Goal: Book appointment/travel/reservation

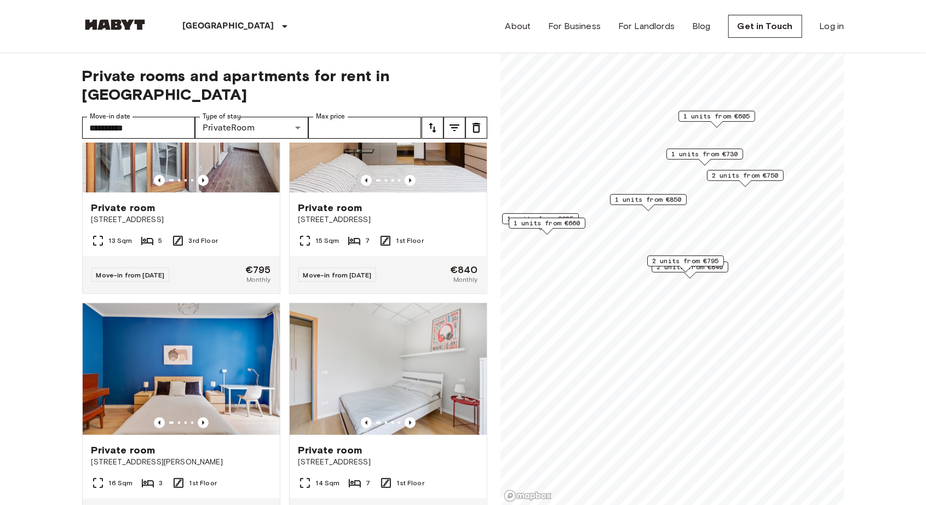
scroll to position [334, 0]
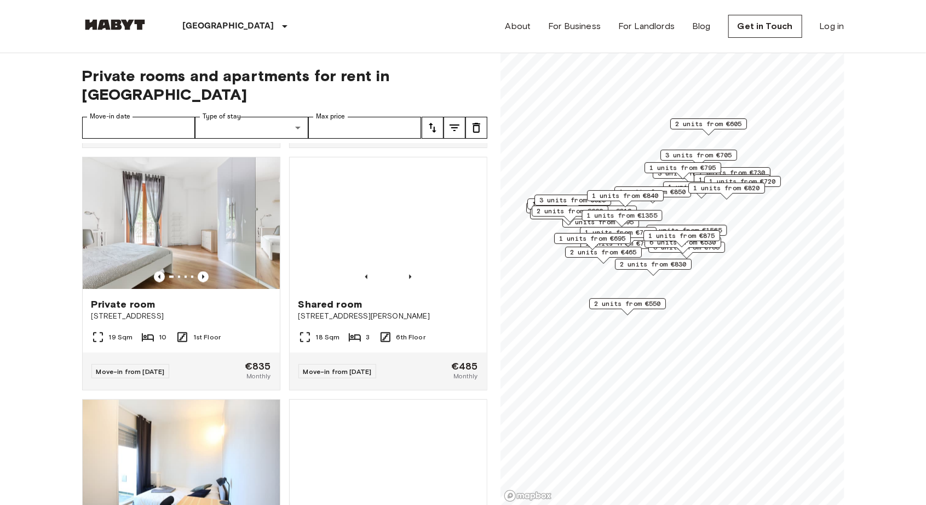
scroll to position [721, 0]
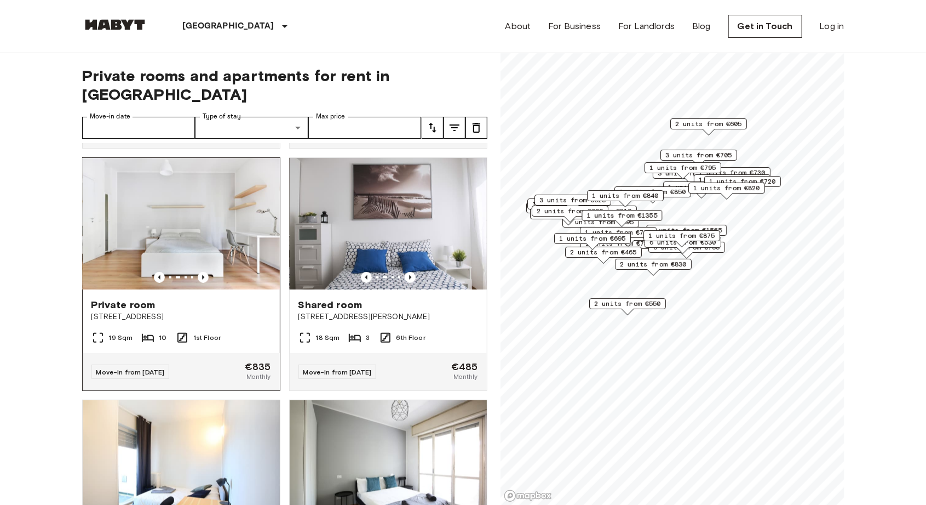
click at [153, 203] on img at bounding box center [181, 223] width 197 height 131
click at [152, 117] on input "Move-in date" at bounding box center [138, 128] width 113 height 22
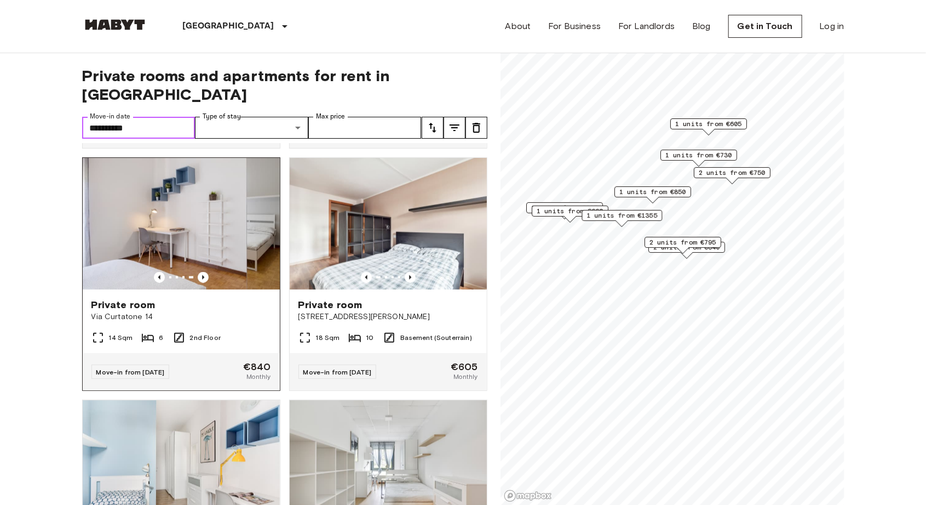
click at [151, 207] on img at bounding box center [181, 223] width 197 height 131
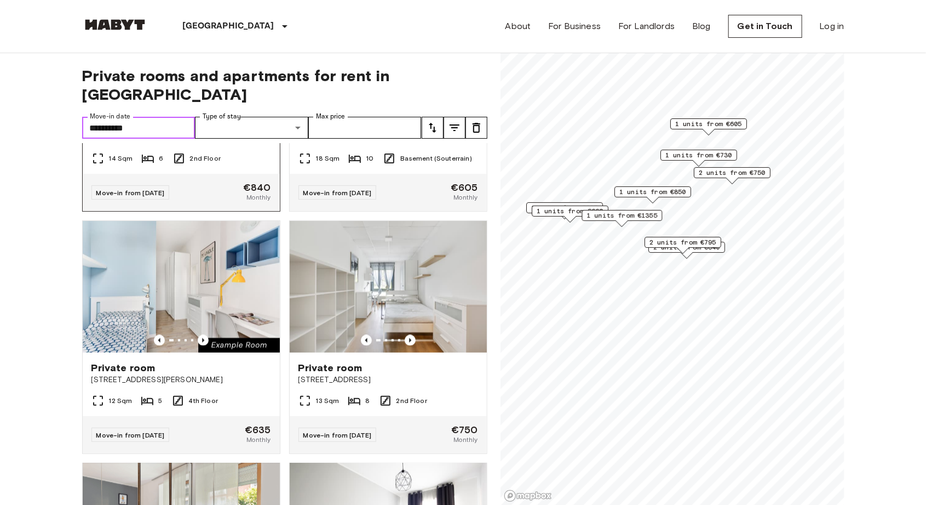
scroll to position [899, 0]
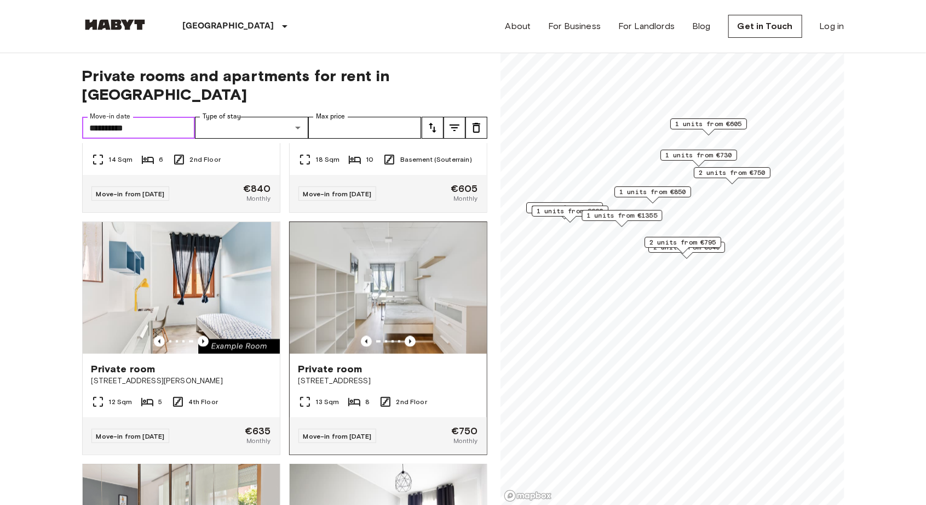
click at [334, 271] on img at bounding box center [388, 287] width 197 height 131
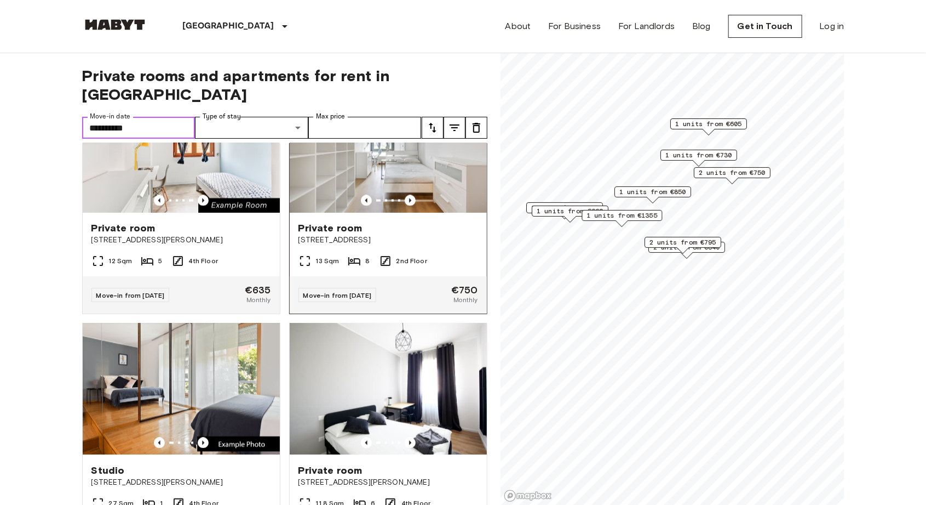
scroll to position [1039, 0]
click at [192, 369] on img at bounding box center [181, 389] width 197 height 131
click at [348, 398] on img at bounding box center [388, 389] width 197 height 131
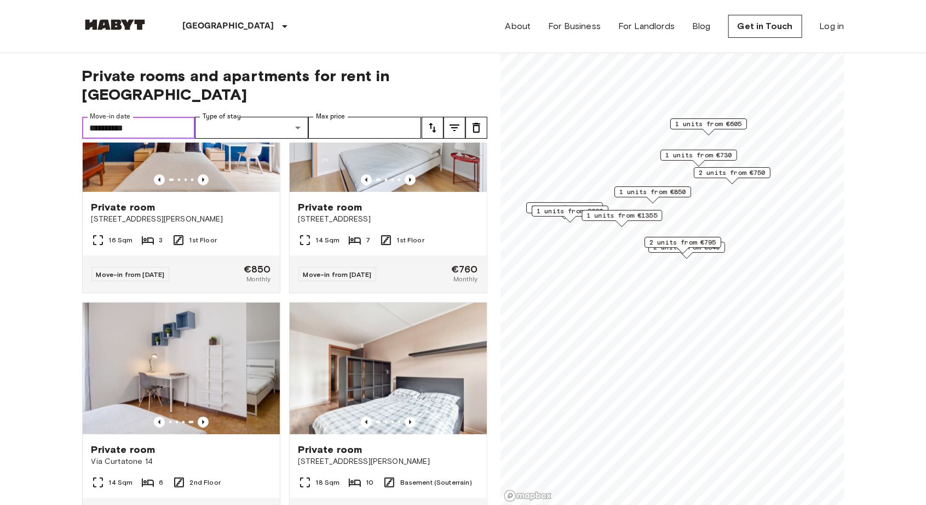
scroll to position [0, 0]
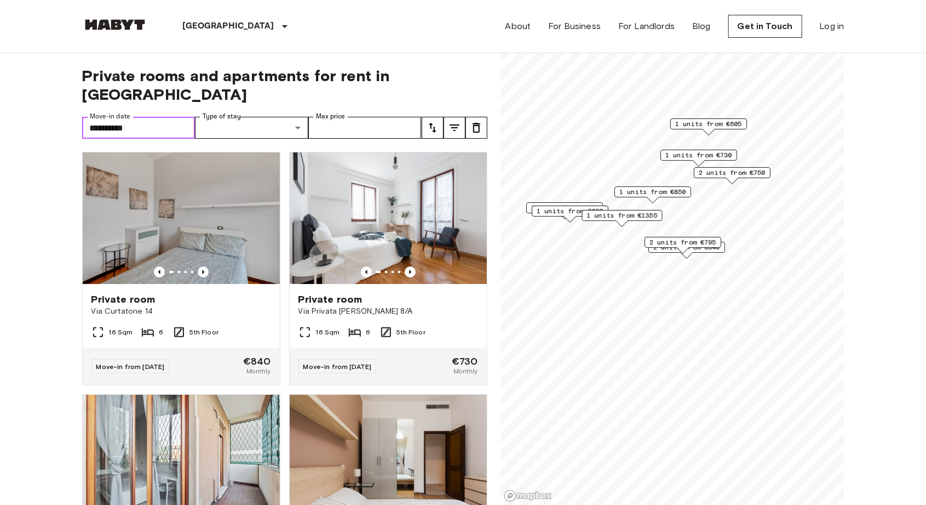
click at [134, 117] on input "**********" at bounding box center [138, 128] width 113 height 22
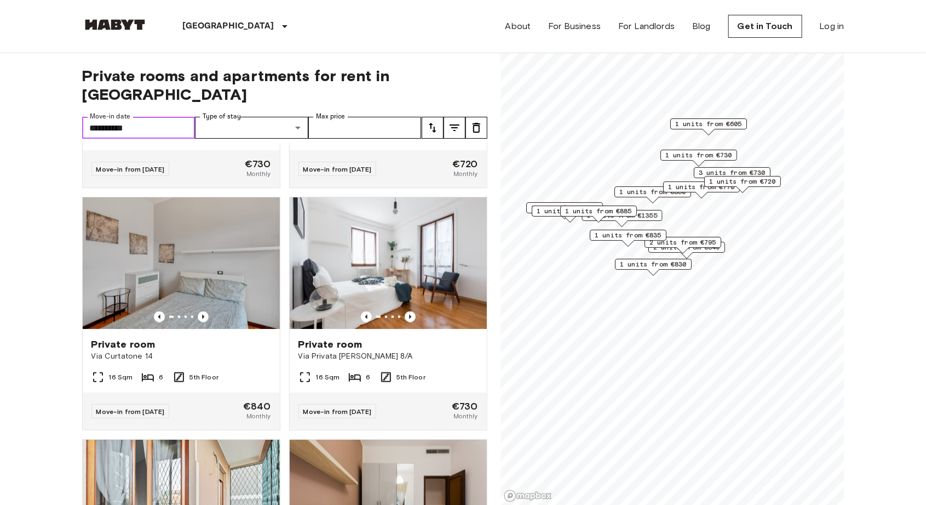
scroll to position [679, 0]
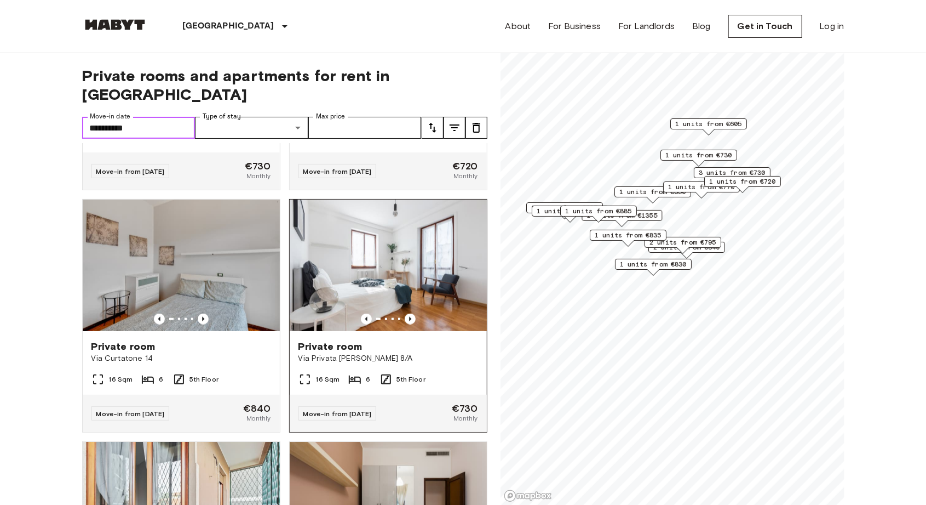
click at [448, 250] on img at bounding box center [388, 264] width 197 height 131
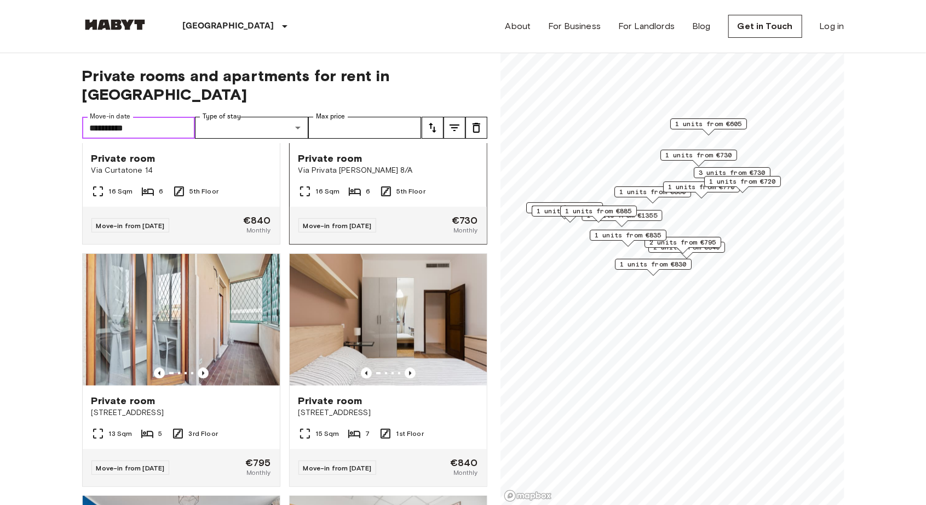
scroll to position [868, 0]
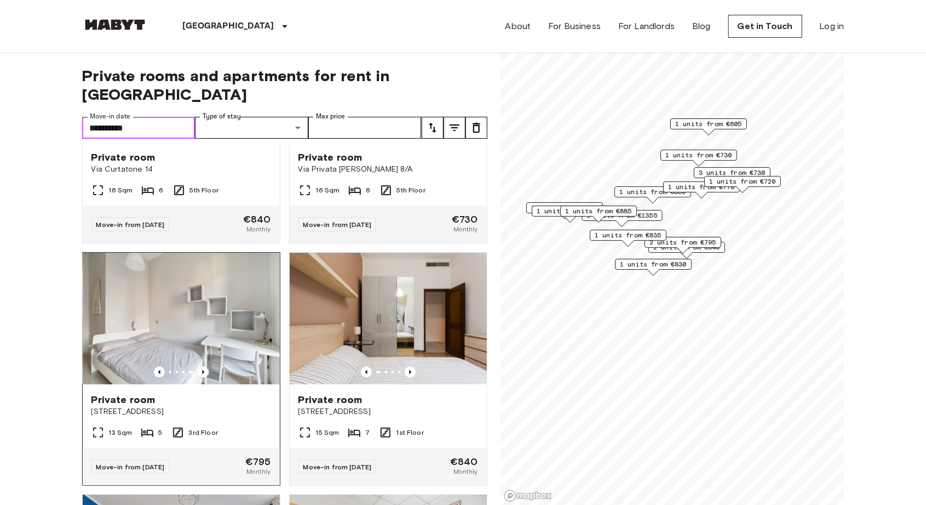
click at [147, 294] on img at bounding box center [181, 318] width 197 height 131
click at [428, 296] on img at bounding box center [388, 318] width 197 height 131
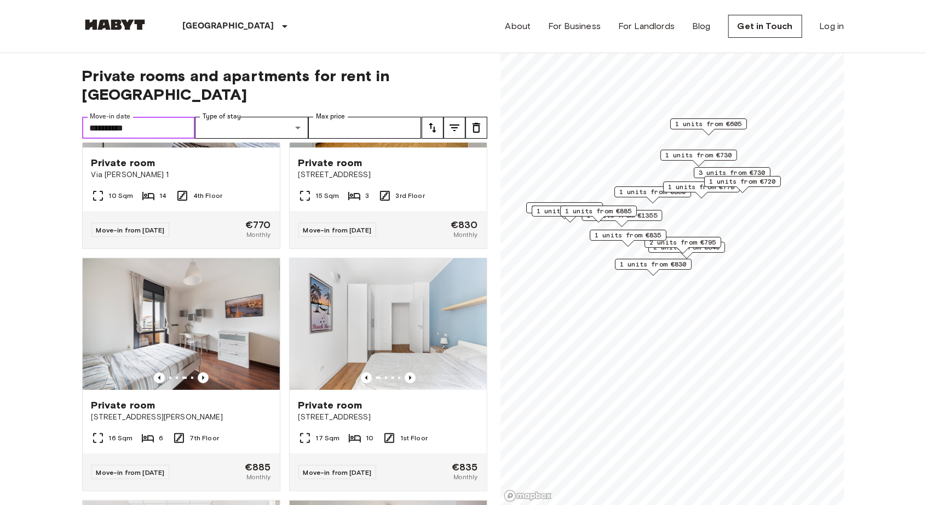
scroll to position [0, 0]
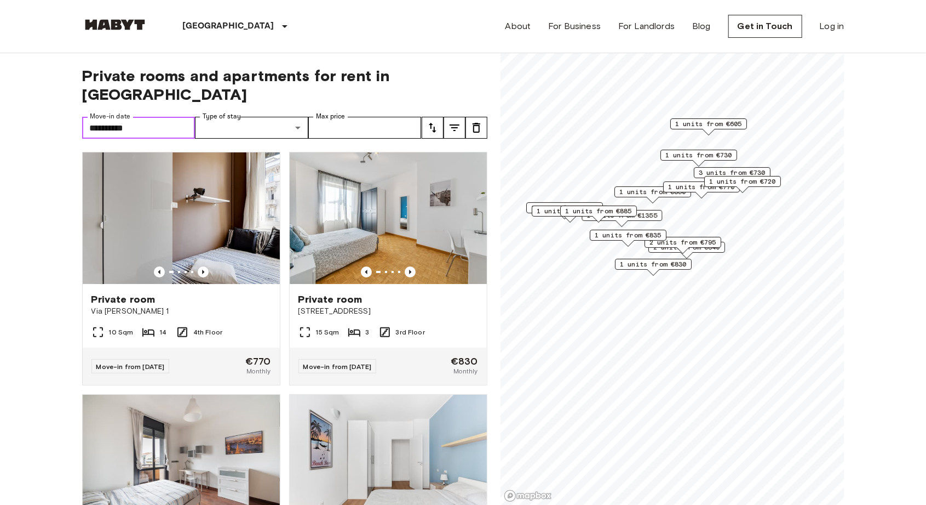
click at [169, 117] on input "**********" at bounding box center [138, 128] width 113 height 22
type input "**********"
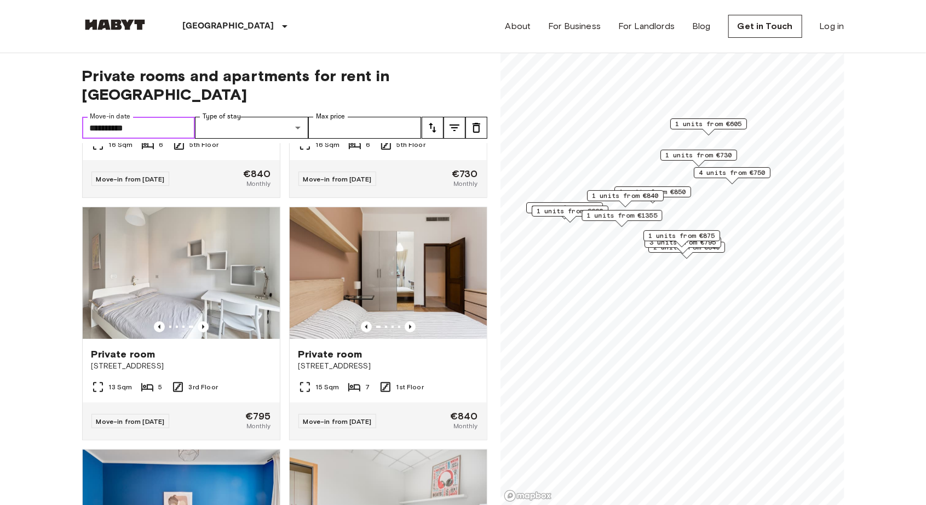
scroll to position [191, 0]
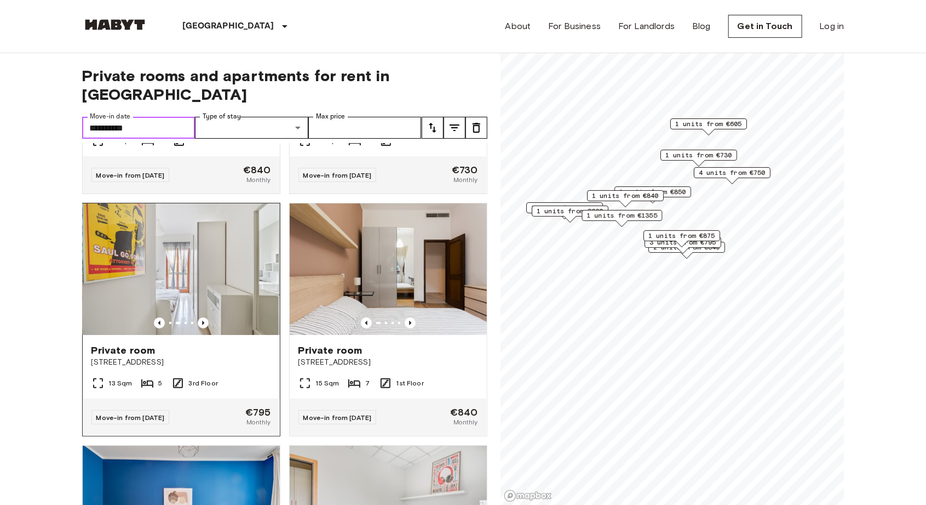
click at [235, 255] on img at bounding box center [181, 268] width 197 height 131
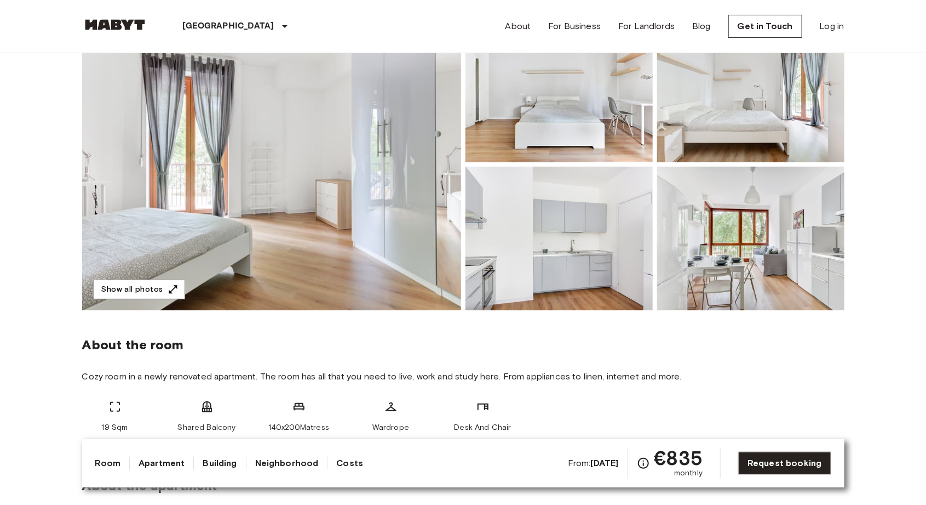
scroll to position [132, 0]
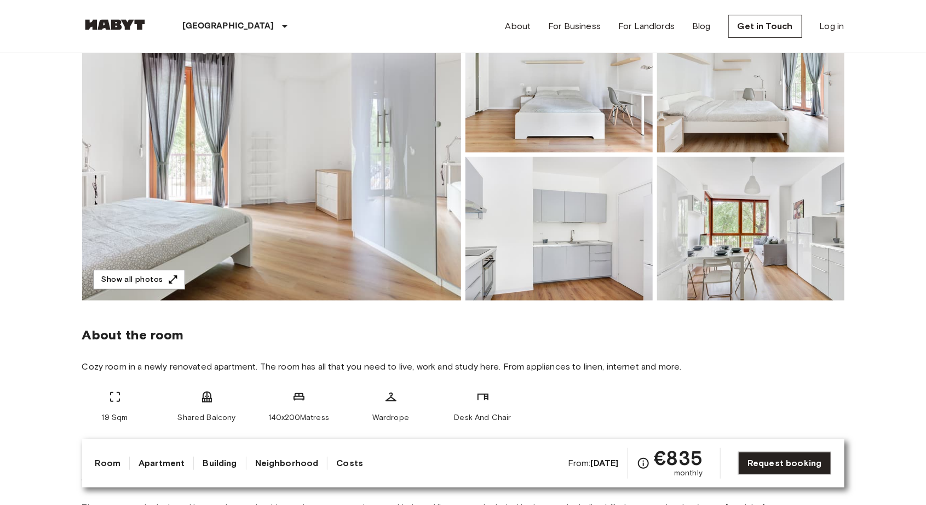
click at [805, 268] on img at bounding box center [750, 229] width 187 height 144
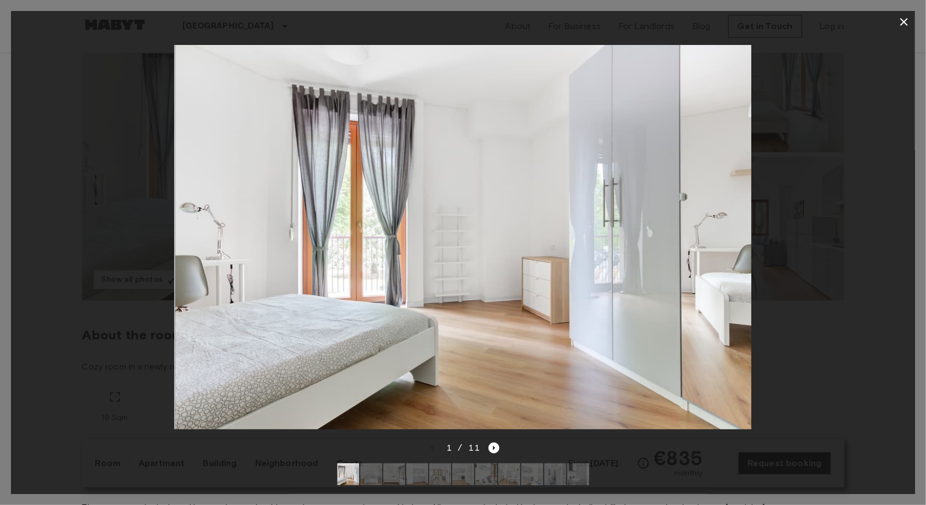
click at [904, 16] on icon "button" at bounding box center [904, 21] width 13 height 13
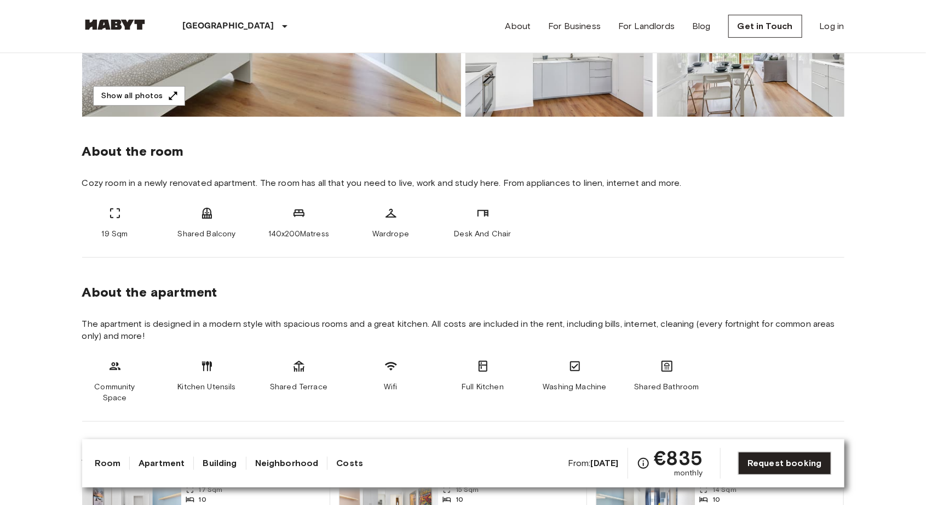
scroll to position [327, 0]
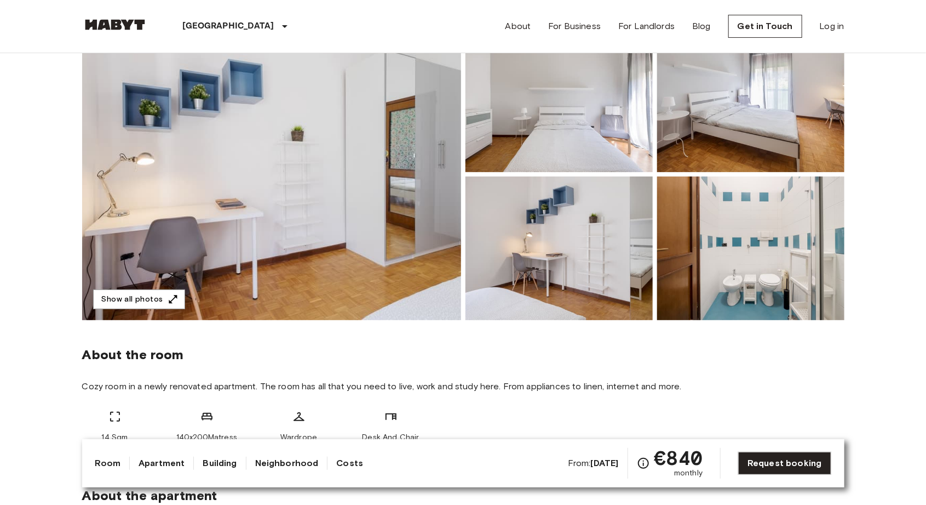
scroll to position [113, 0]
click at [788, 248] on img at bounding box center [750, 248] width 187 height 144
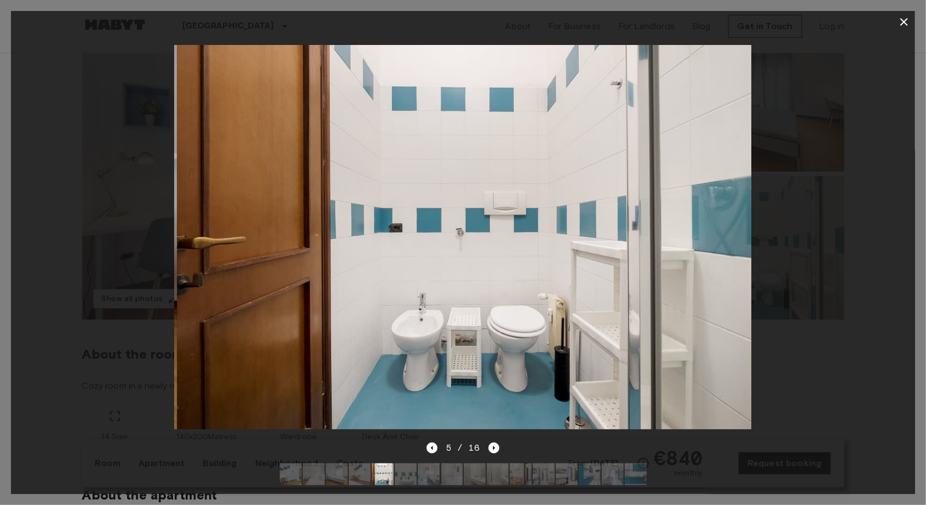
click at [903, 20] on icon "button" at bounding box center [905, 22] width 8 height 8
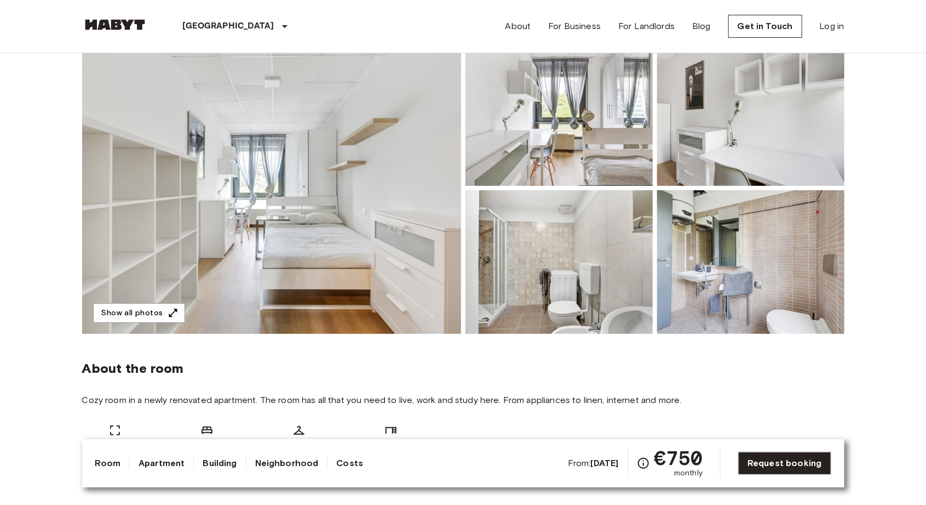
scroll to position [105, 0]
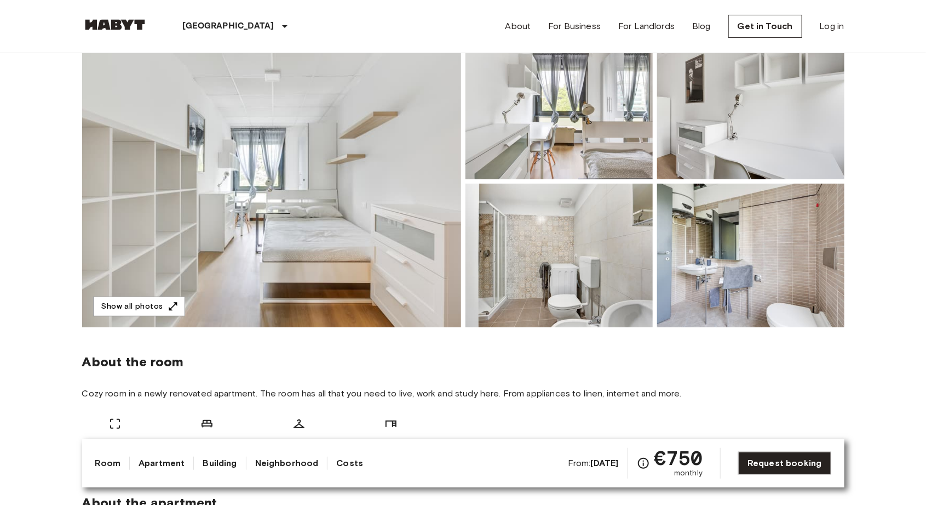
click at [779, 282] on img at bounding box center [750, 256] width 187 height 144
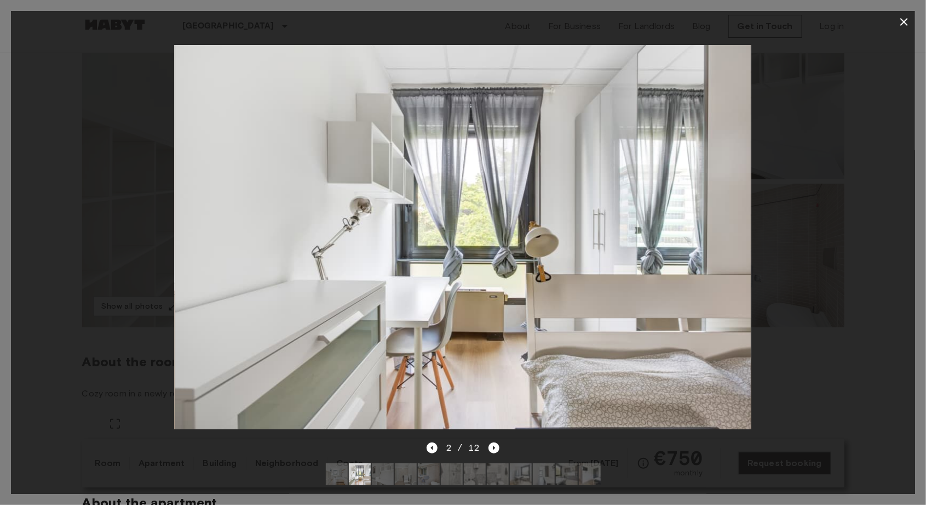
click at [898, 22] on icon "button" at bounding box center [904, 21] width 13 height 13
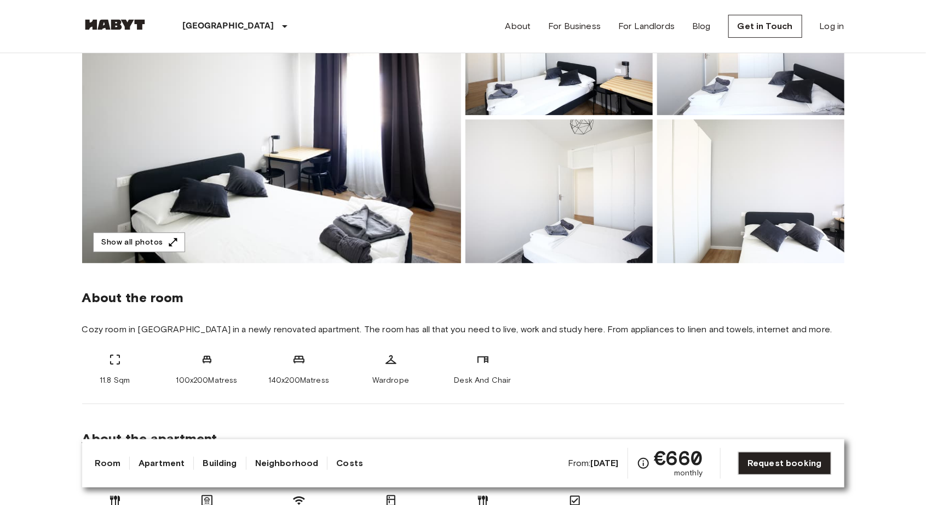
scroll to position [171, 0]
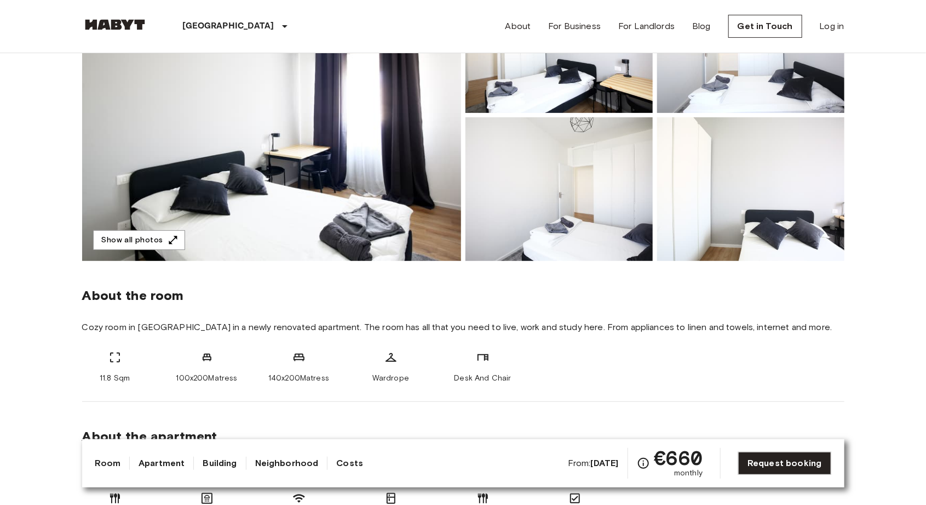
click at [793, 196] on img at bounding box center [750, 189] width 187 height 144
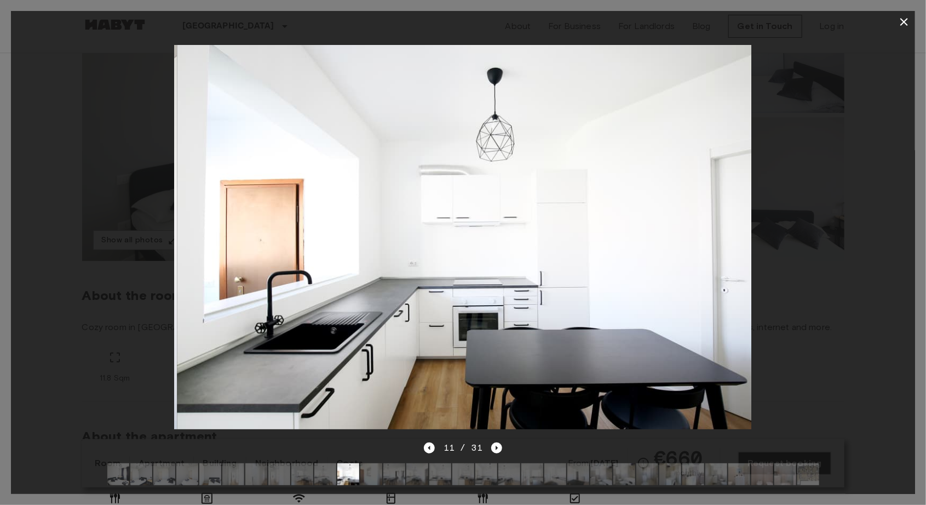
click at [898, 21] on icon "button" at bounding box center [904, 21] width 13 height 13
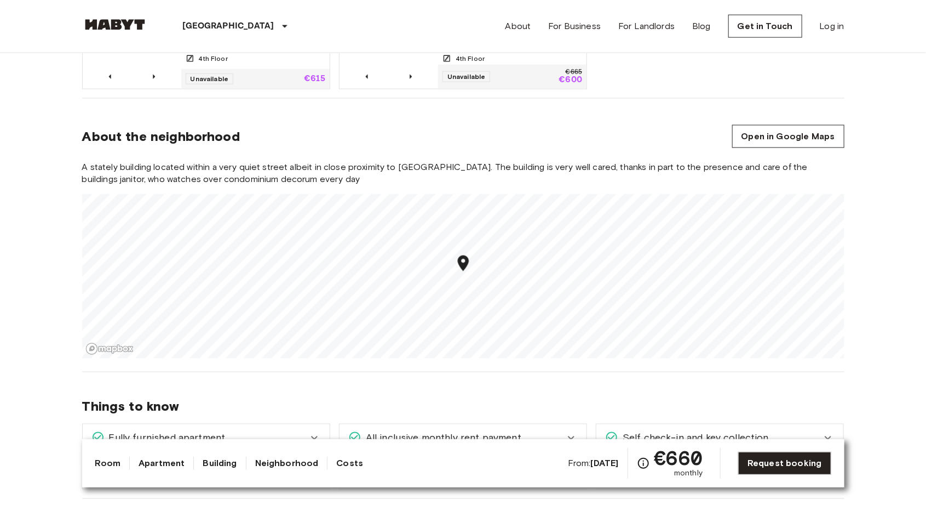
scroll to position [817, 0]
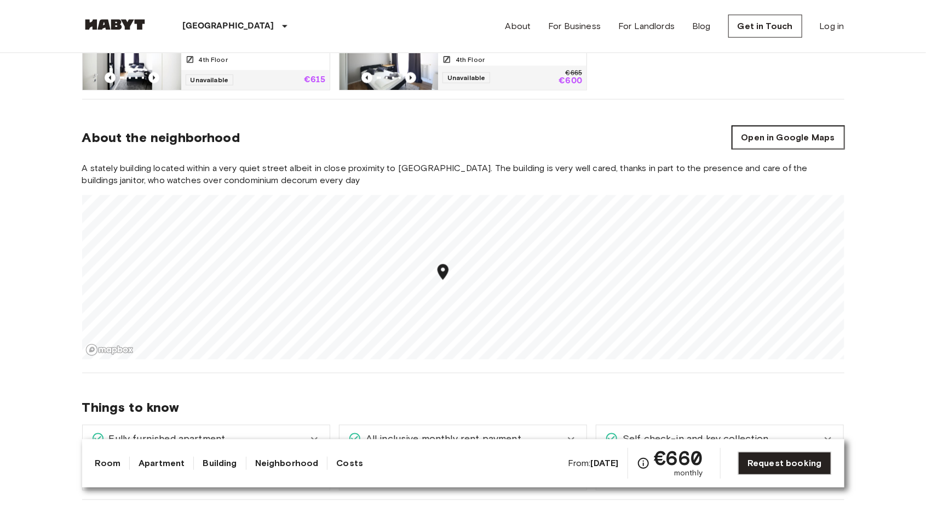
click at [799, 128] on link "Open in Google Maps" at bounding box center [788, 137] width 112 height 23
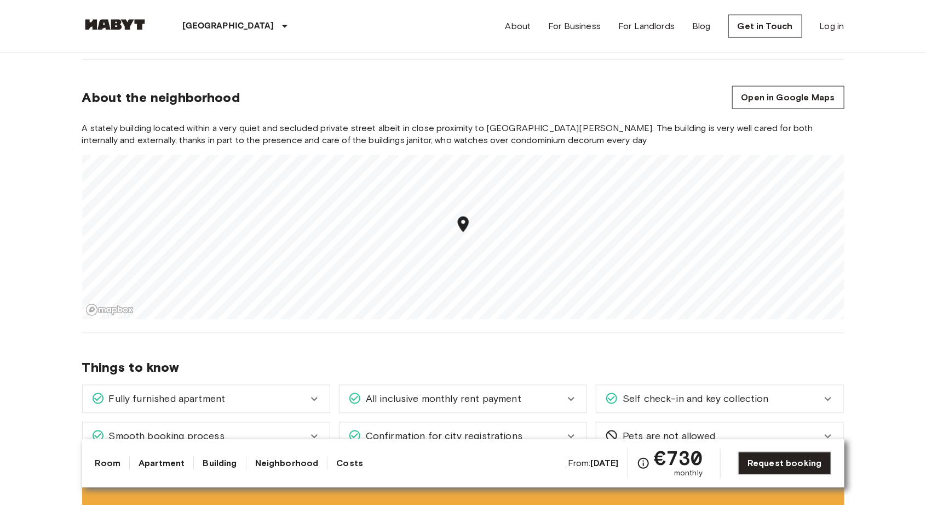
scroll to position [856, 0]
click at [810, 93] on link "Open in Google Maps" at bounding box center [788, 99] width 112 height 23
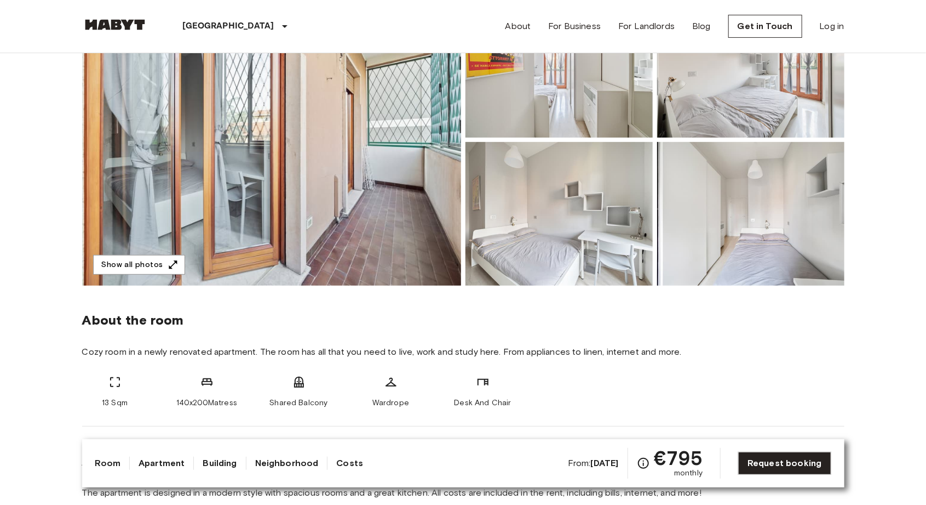
scroll to position [149, 0]
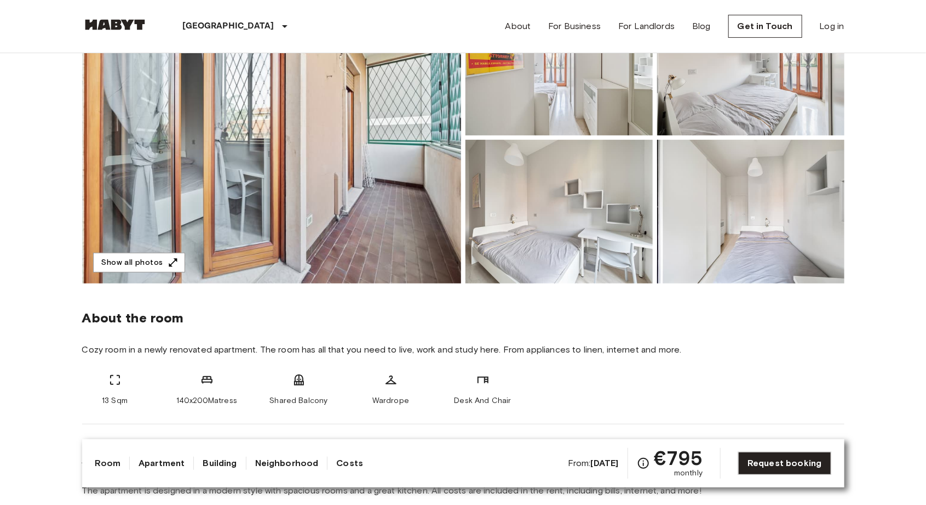
click at [760, 221] on img at bounding box center [750, 212] width 187 height 144
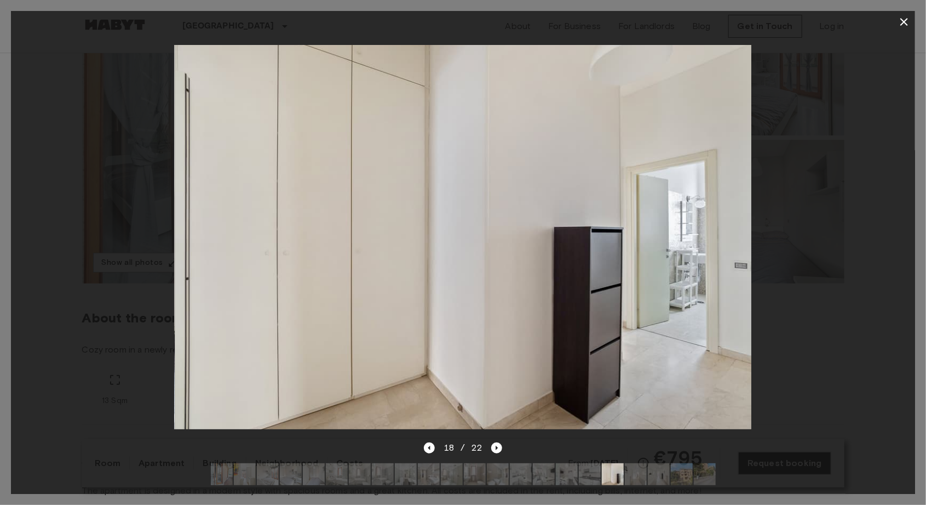
click at [907, 24] on icon "button" at bounding box center [905, 22] width 8 height 8
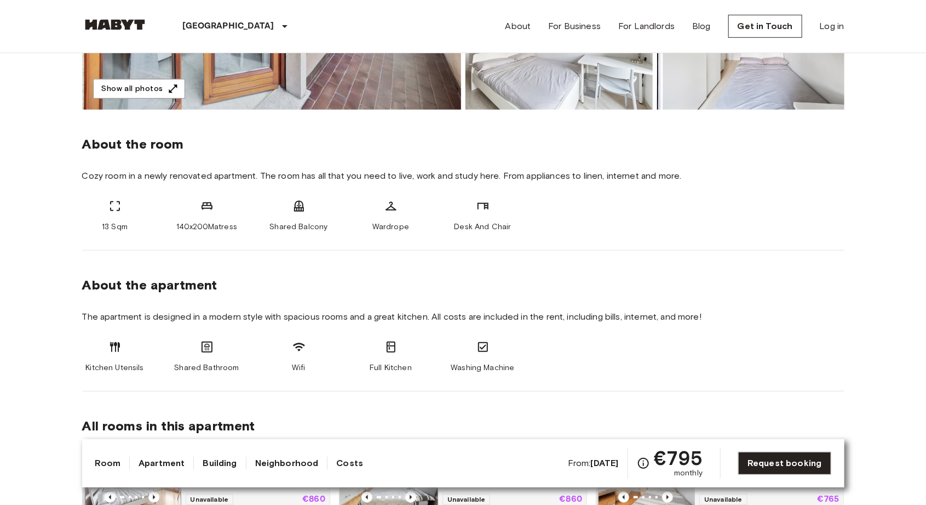
scroll to position [324, 0]
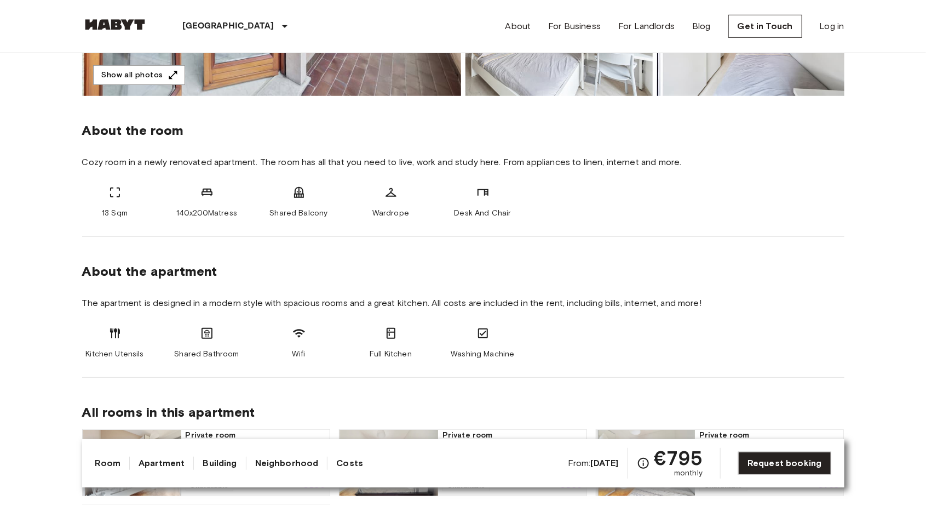
scroll to position [340, 0]
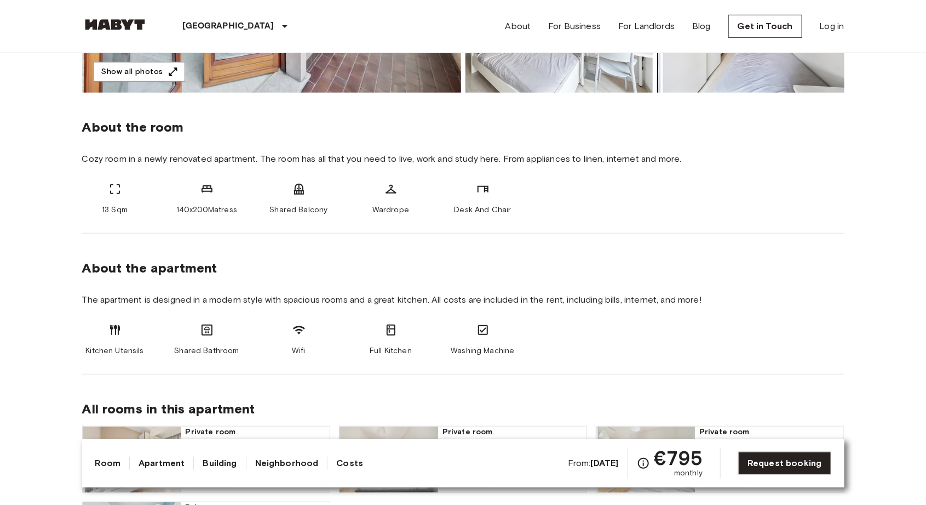
click at [170, 466] on link "Apartment" at bounding box center [162, 462] width 46 height 13
